Goal: Use online tool/utility: Utilize a website feature to perform a specific function

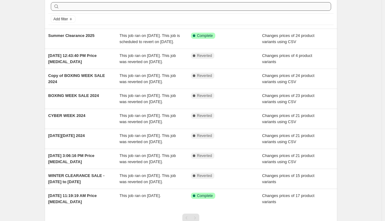
scroll to position [28, 0]
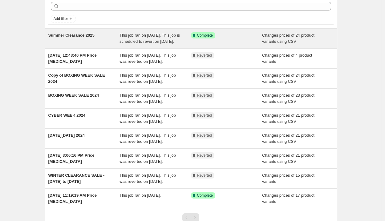
click at [181, 40] on div "This job ran on [DATE]. This job is scheduled to revert on [DATE]." at bounding box center [154, 38] width 71 height 12
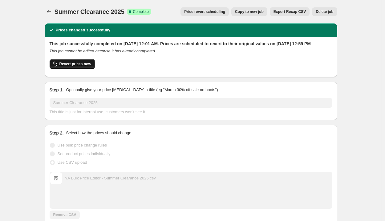
click at [89, 69] on button "Revert prices now" at bounding box center [72, 64] width 45 height 10
checkbox input "false"
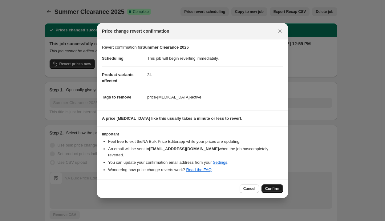
click at [272, 184] on button "Confirm" at bounding box center [272, 188] width 22 height 9
